Goal: Communication & Community: Answer question/provide support

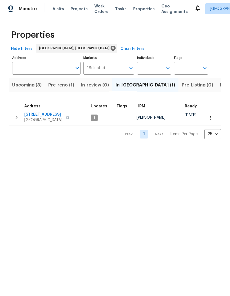
click at [42, 113] on span "9919 Teton Pl NW" at bounding box center [43, 115] width 38 height 6
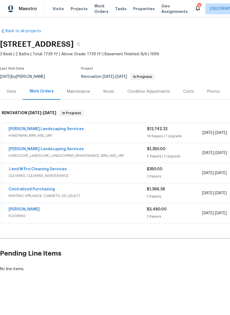
click at [45, 127] on link "Rodriguez Landscaping Services" at bounding box center [46, 129] width 75 height 4
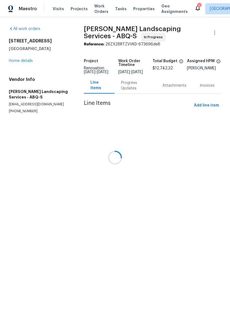
click at [132, 92] on div at bounding box center [115, 157] width 230 height 315
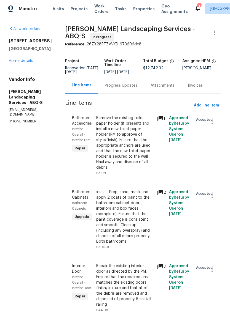
click at [137, 88] on div "Progress Updates" at bounding box center [121, 86] width 32 height 6
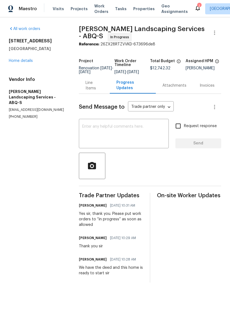
click at [113, 131] on textarea at bounding box center [123, 134] width 83 height 19
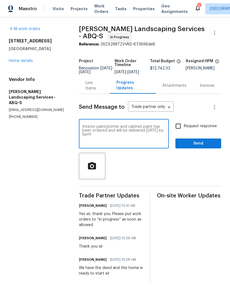
click at [163, 130] on textarea "Interior paint/primer and cabinet paint has been ordered and will be delivered …" at bounding box center [123, 134] width 83 height 19
type textarea "Interior paint/primer and cabinet paint have been ordered and will be delivered…"
click at [202, 146] on span "Send" at bounding box center [198, 143] width 37 height 7
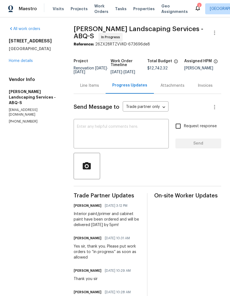
click at [194, 6] on icon at bounding box center [197, 8] width 7 height 7
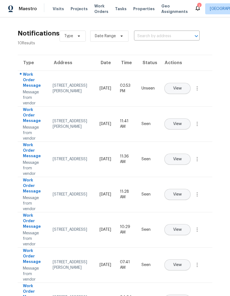
click at [181, 86] on span "View" at bounding box center [177, 88] width 9 height 4
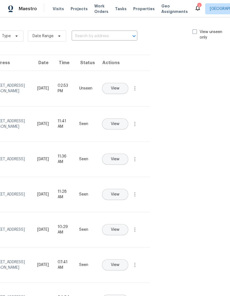
scroll to position [0, 62]
click at [194, 29] on span at bounding box center [194, 31] width 4 height 4
click at [194, 29] on input "View unseen only" at bounding box center [194, 31] width 4 height 4
checkbox input "true"
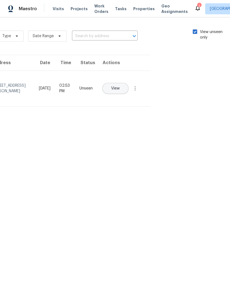
click at [128, 83] on button "View" at bounding box center [115, 88] width 26 height 11
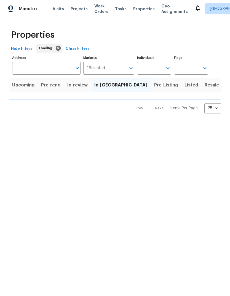
click at [96, 9] on span "Work Orders" at bounding box center [101, 8] width 14 height 11
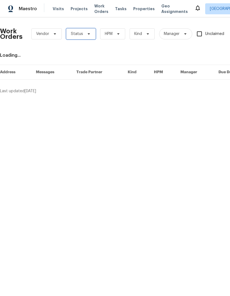
click at [86, 32] on icon at bounding box center [88, 34] width 4 height 4
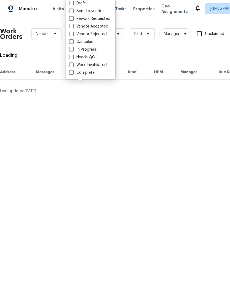
click at [86, 56] on label "Needs QC" at bounding box center [82, 58] width 26 height 6
click at [73, 56] on input "Needs QC" at bounding box center [71, 57] width 4 height 4
checkbox input "true"
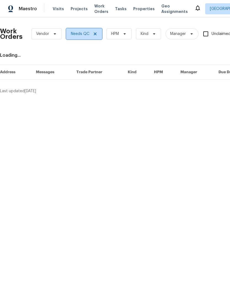
click at [93, 30] on span "Needs QC" at bounding box center [84, 33] width 36 height 11
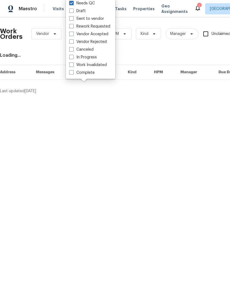
click at [83, 4] on label "Needs QC" at bounding box center [82, 4] width 26 height 6
click at [73, 4] on input "Needs QC" at bounding box center [71, 3] width 4 height 4
checkbox input "false"
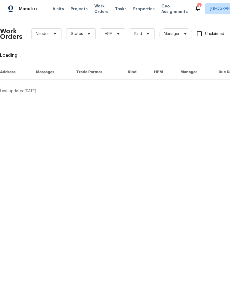
click at [194, 6] on icon at bounding box center [197, 8] width 7 height 7
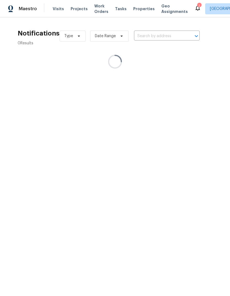
click at [194, 5] on icon at bounding box center [197, 8] width 7 height 7
